Goal: Browse casually

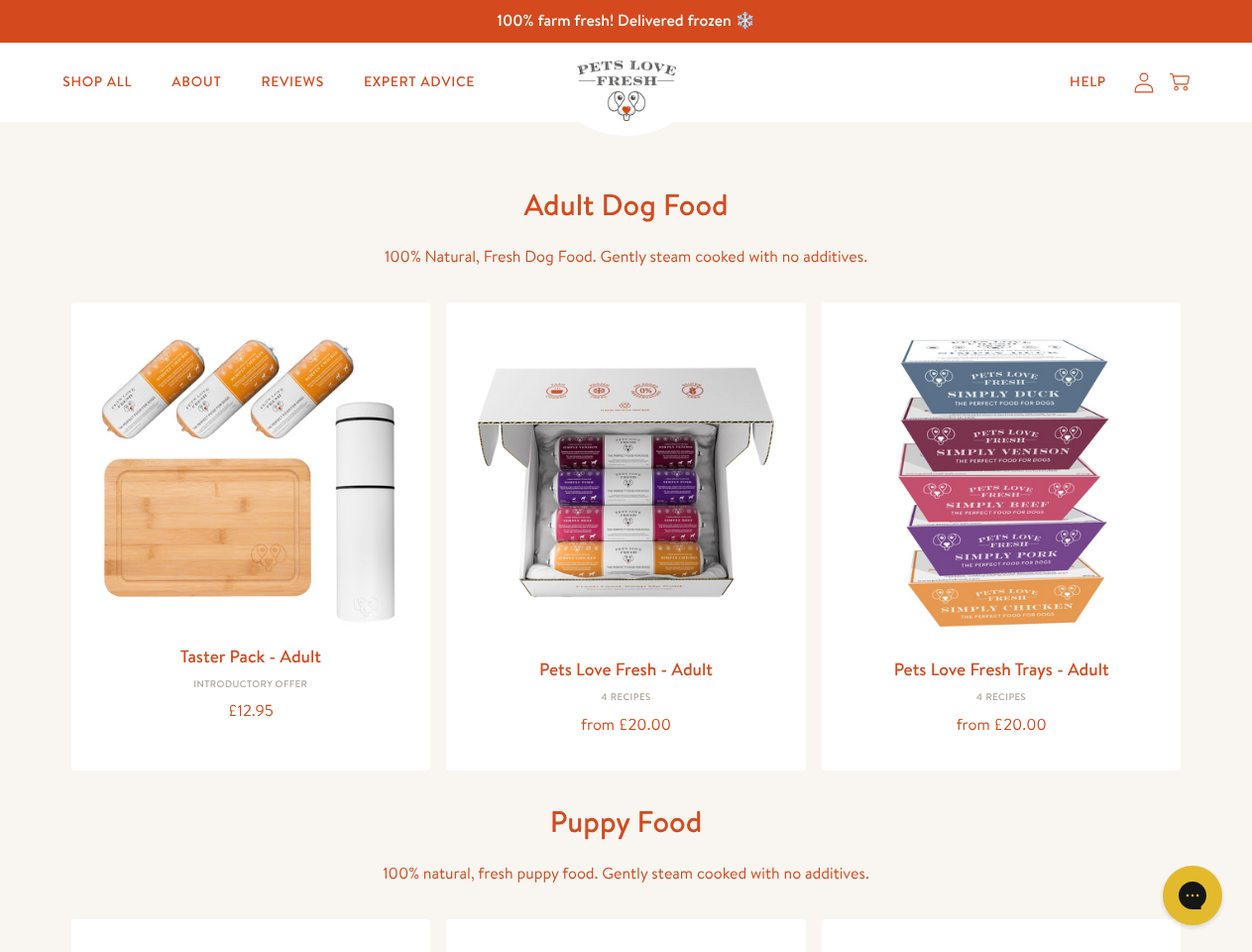
click at [1192, 895] on icon "Open gorgias live chat" at bounding box center [1192, 894] width 19 height 19
